Goal: Transaction & Acquisition: Download file/media

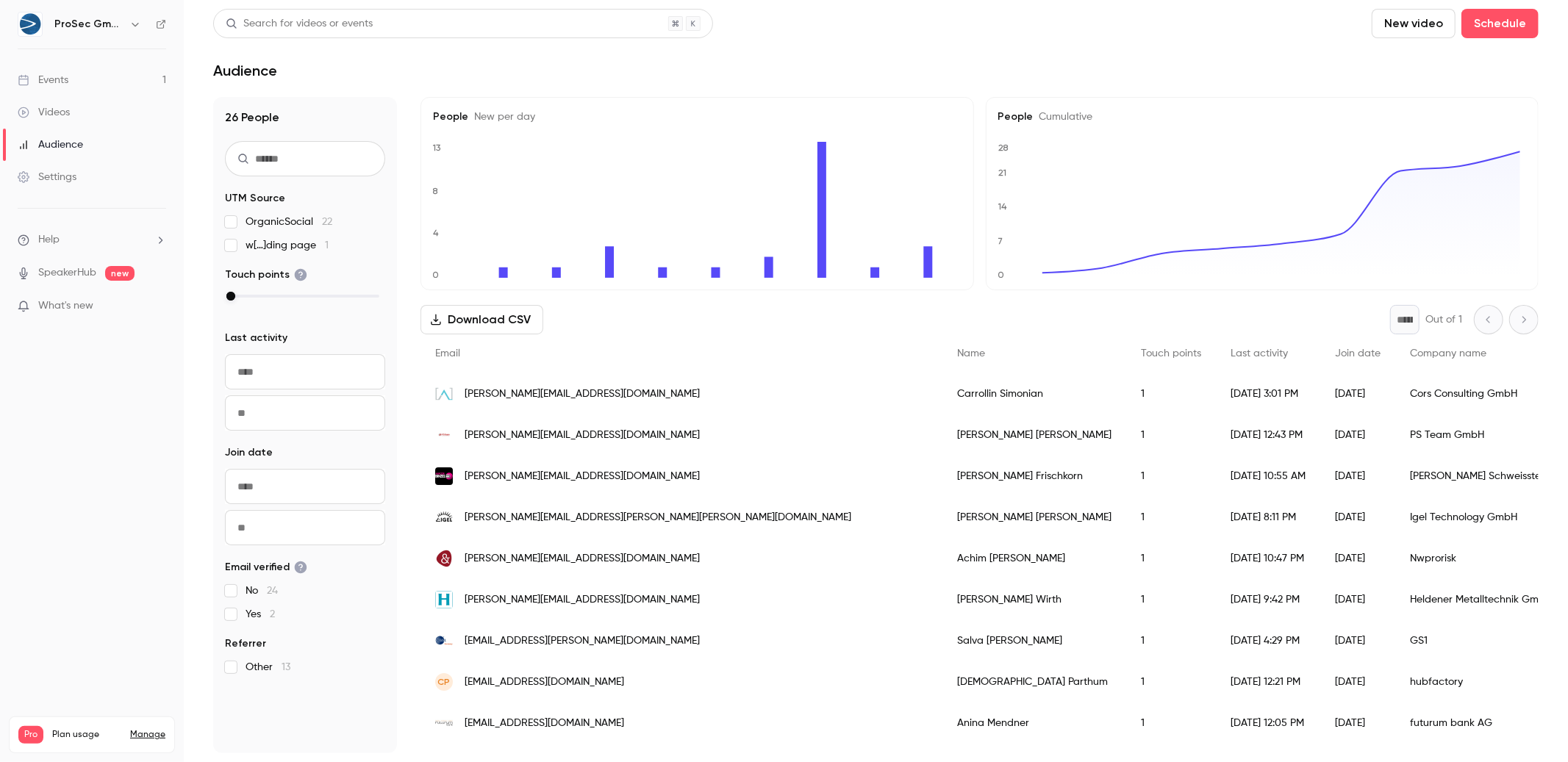
click at [479, 315] on button "Download CSV" at bounding box center [482, 319] width 122 height 29
click at [482, 326] on div "Download CSV * Out of 1" at bounding box center [979, 319] width 1118 height 29
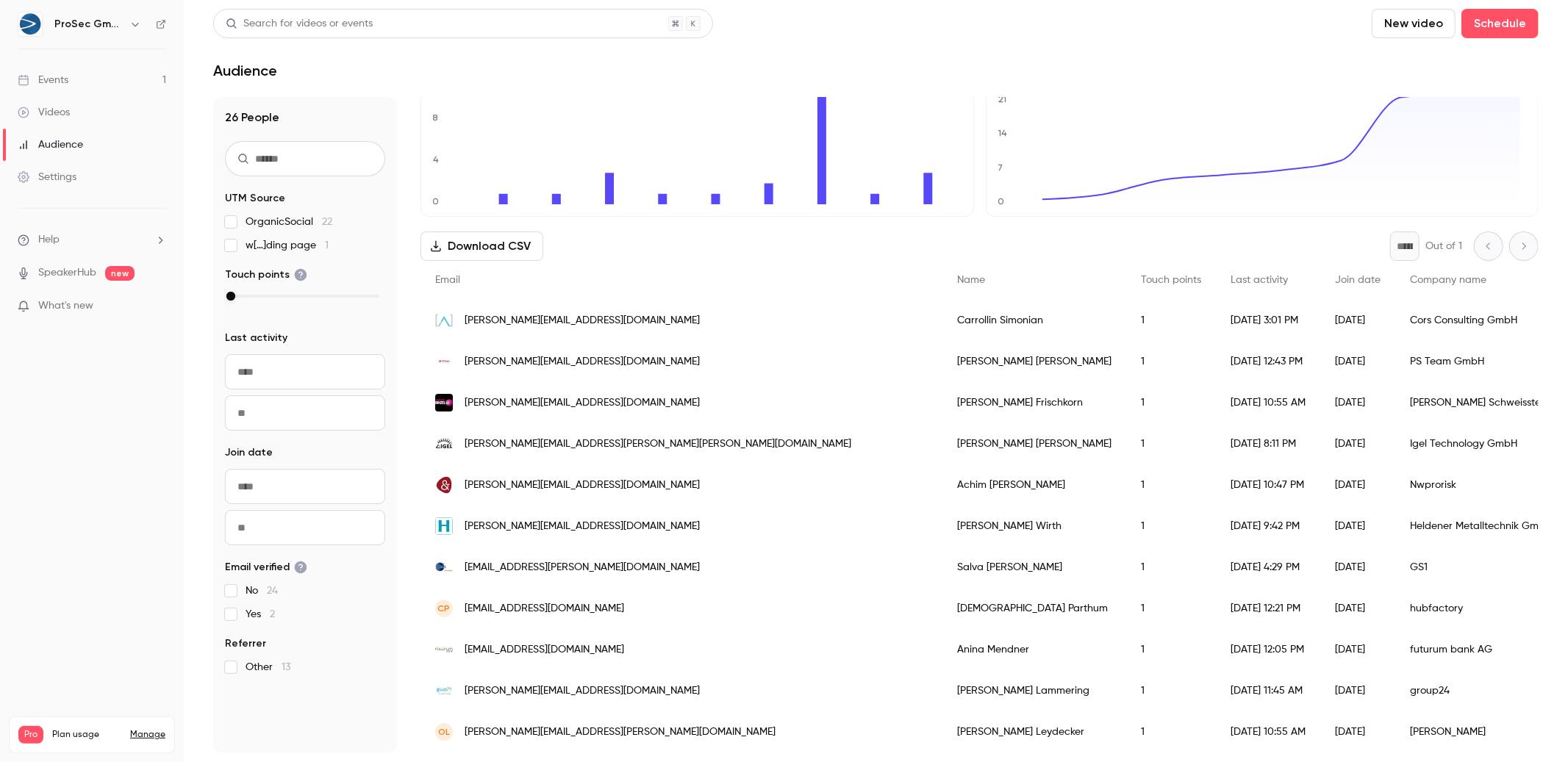
scroll to position [105, 0]
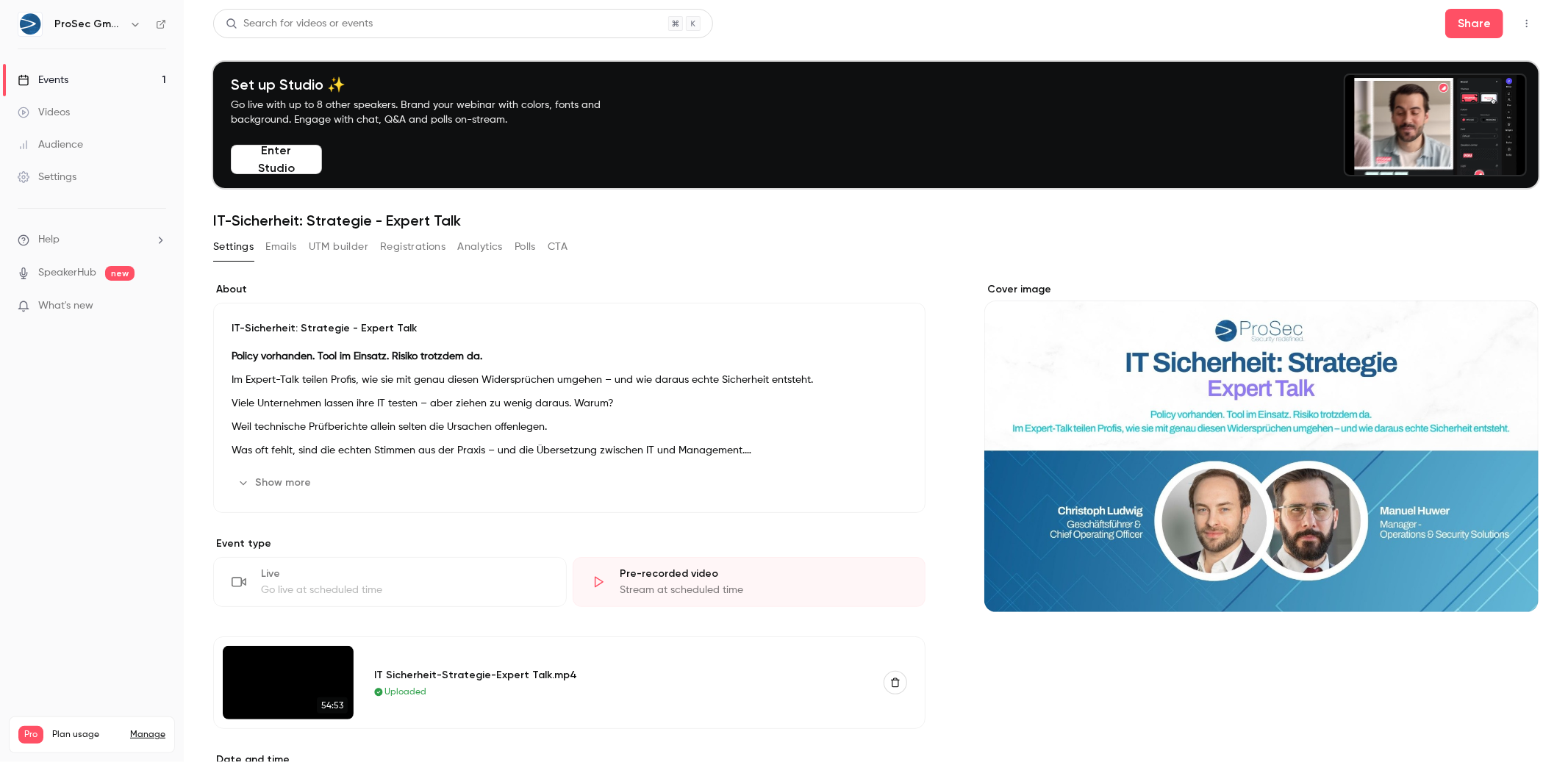
click at [420, 238] on button "Registrations" at bounding box center [413, 246] width 66 height 24
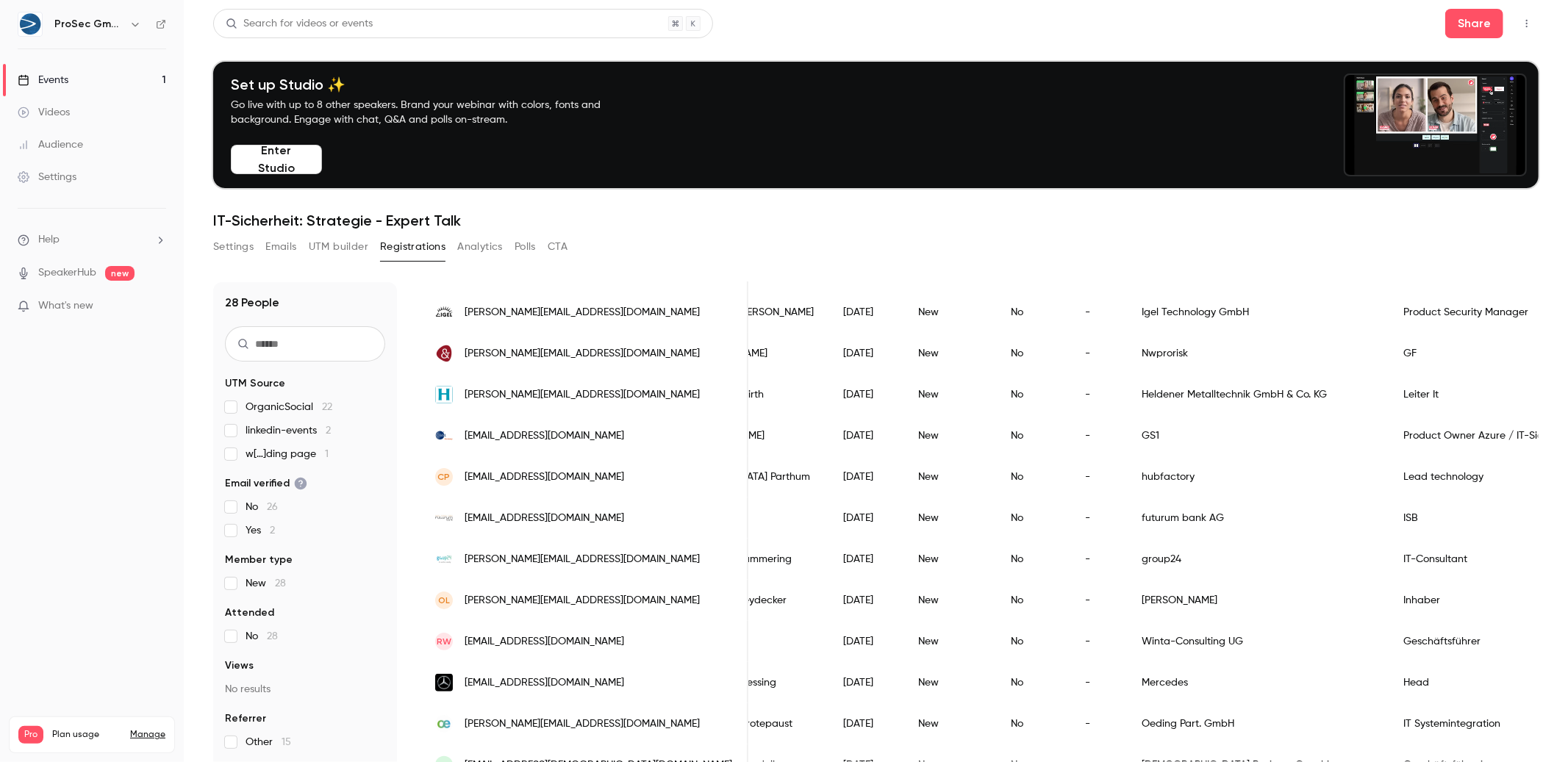
scroll to position [0, 152]
